Goal: Task Accomplishment & Management: Manage account settings

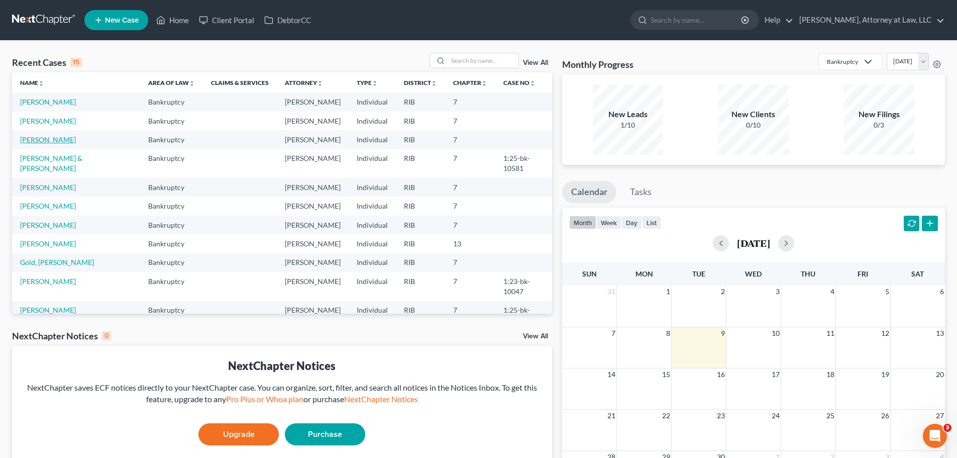
click at [55, 140] on link "[PERSON_NAME]" at bounding box center [48, 139] width 56 height 9
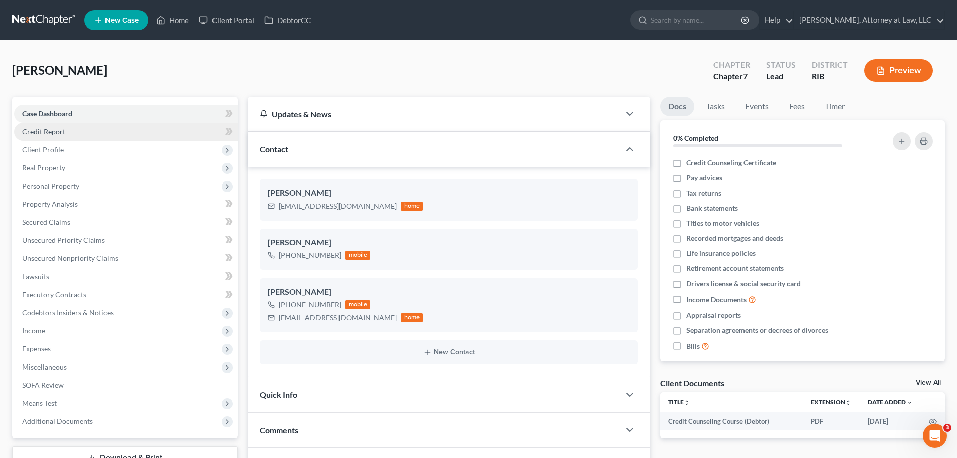
click at [75, 126] on link "Credit Report" at bounding box center [126, 132] width 224 height 18
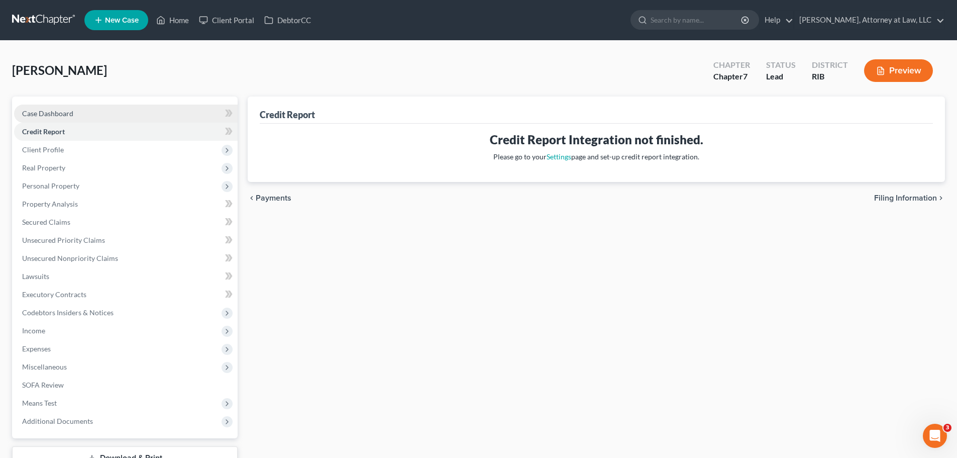
click at [90, 114] on link "Case Dashboard" at bounding box center [126, 113] width 224 height 18
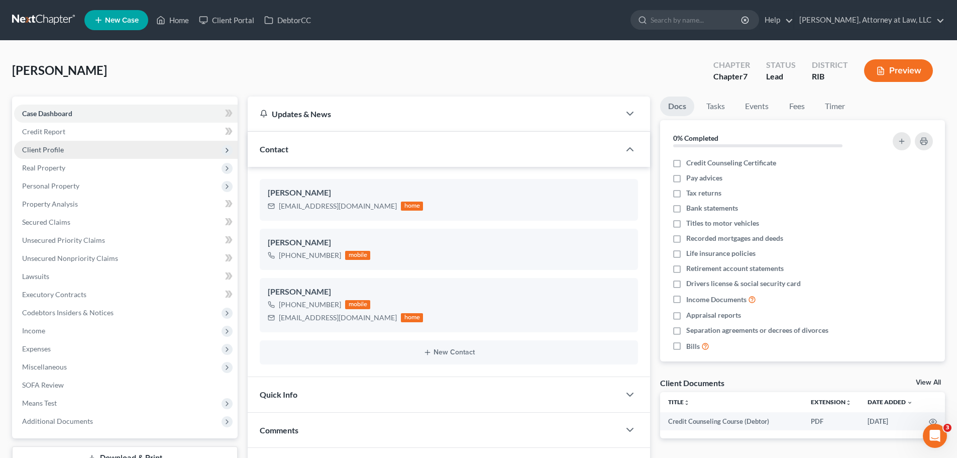
click at [71, 150] on span "Client Profile" at bounding box center [126, 150] width 224 height 18
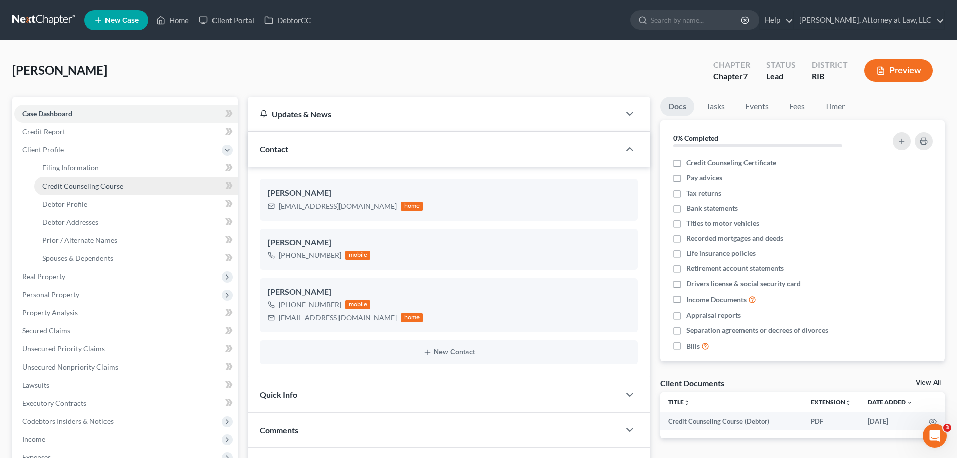
click at [95, 183] on span "Credit Counseling Course" at bounding box center [82, 185] width 81 height 9
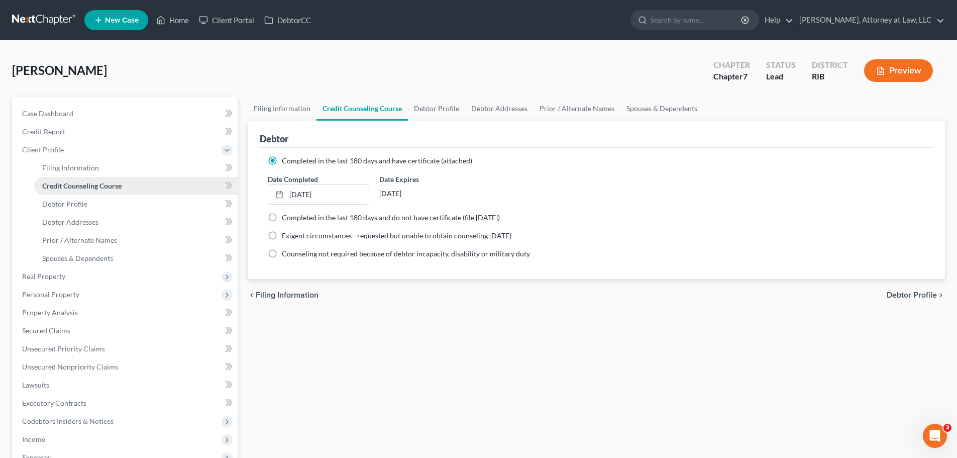
click at [34, 177] on link "Credit Counseling Course" at bounding box center [135, 186] width 203 height 18
click at [0, 187] on div "[PERSON_NAME] Upgraded Chapter Chapter 7 Status Lead District RIB Preview Petit…" at bounding box center [478, 333] width 957 height 584
